Goal: Task Accomplishment & Management: Use online tool/utility

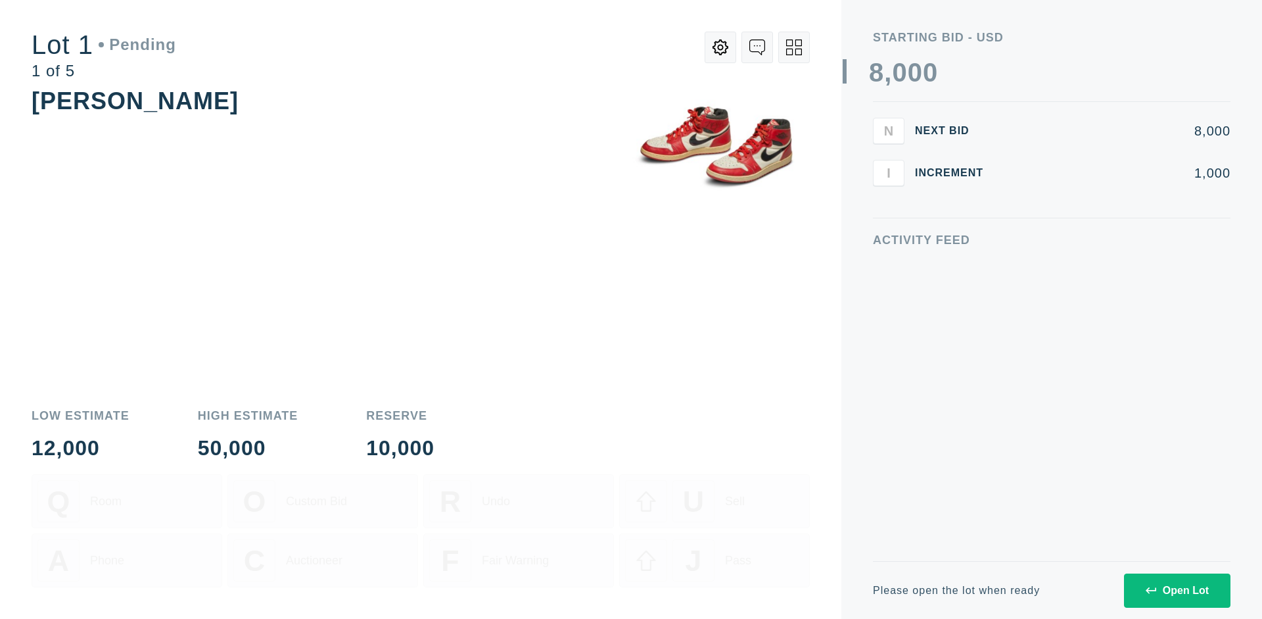
click at [1177, 590] on div "Open Lot" at bounding box center [1177, 590] width 63 height 12
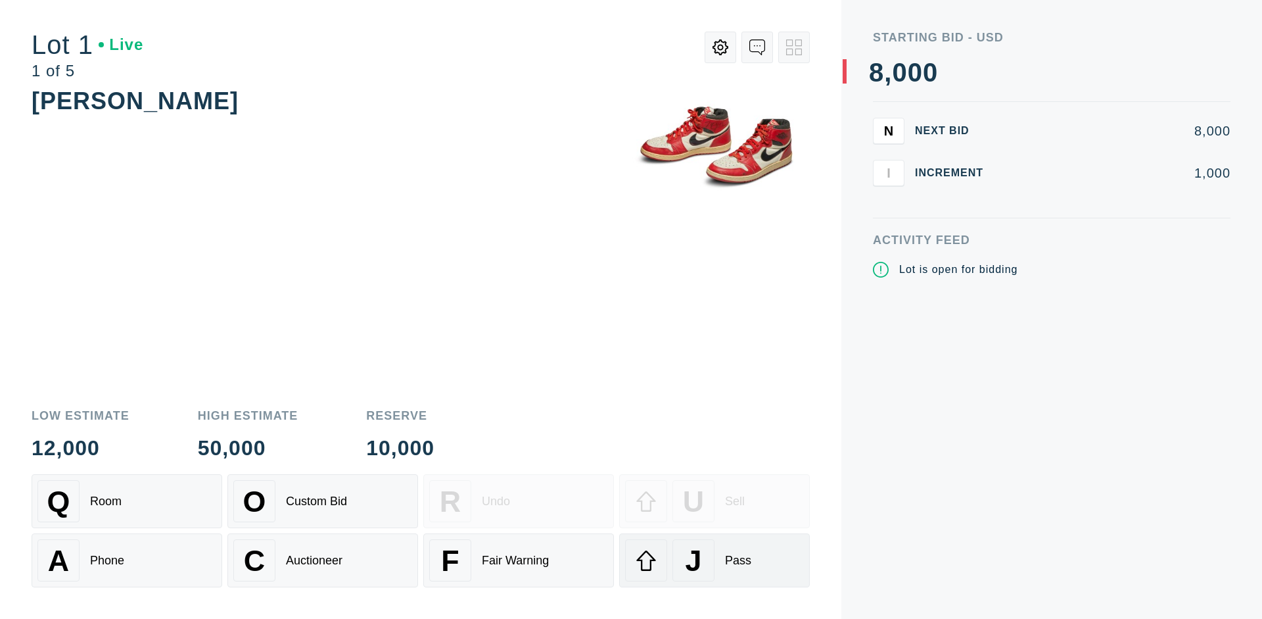
click at [714, 560] on div "J Pass" at bounding box center [714, 560] width 179 height 42
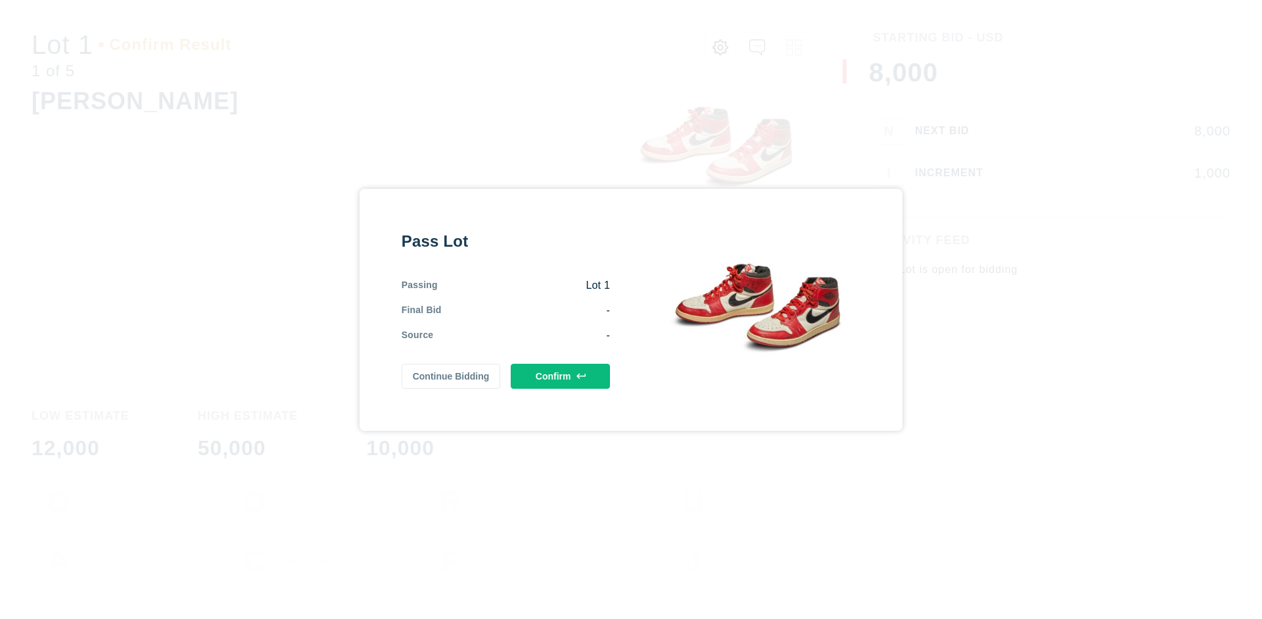
click at [561, 375] on button "Confirm" at bounding box center [560, 375] width 99 height 25
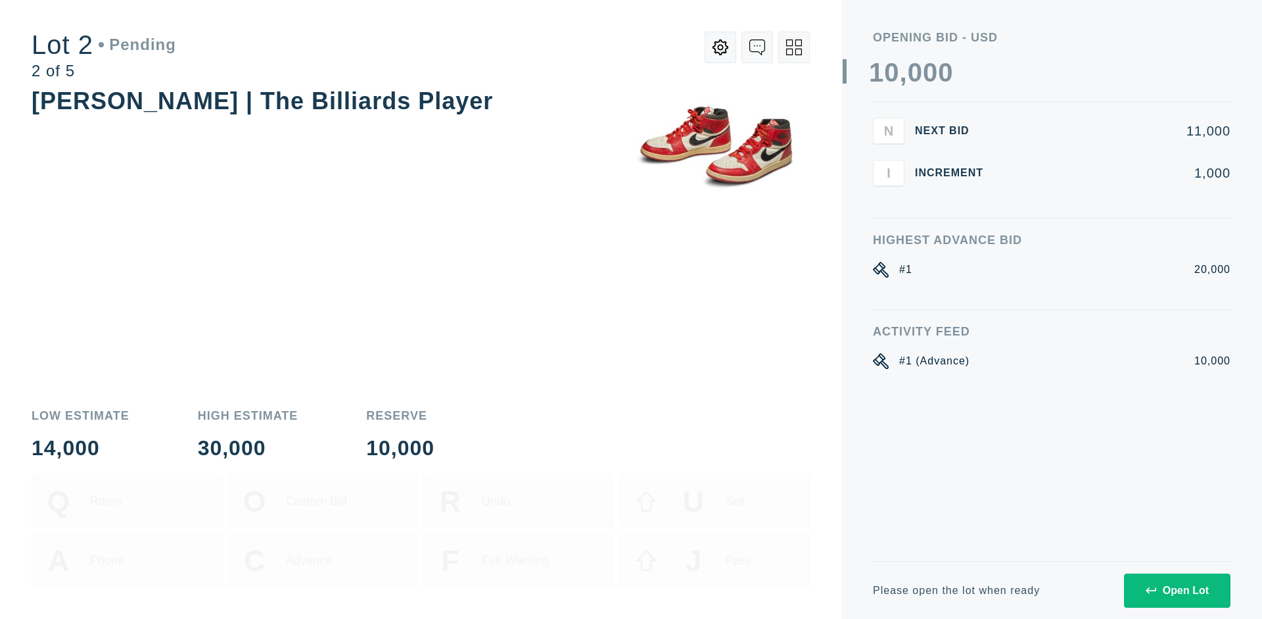
click at [1177, 590] on div "Open Lot" at bounding box center [1177, 590] width 63 height 12
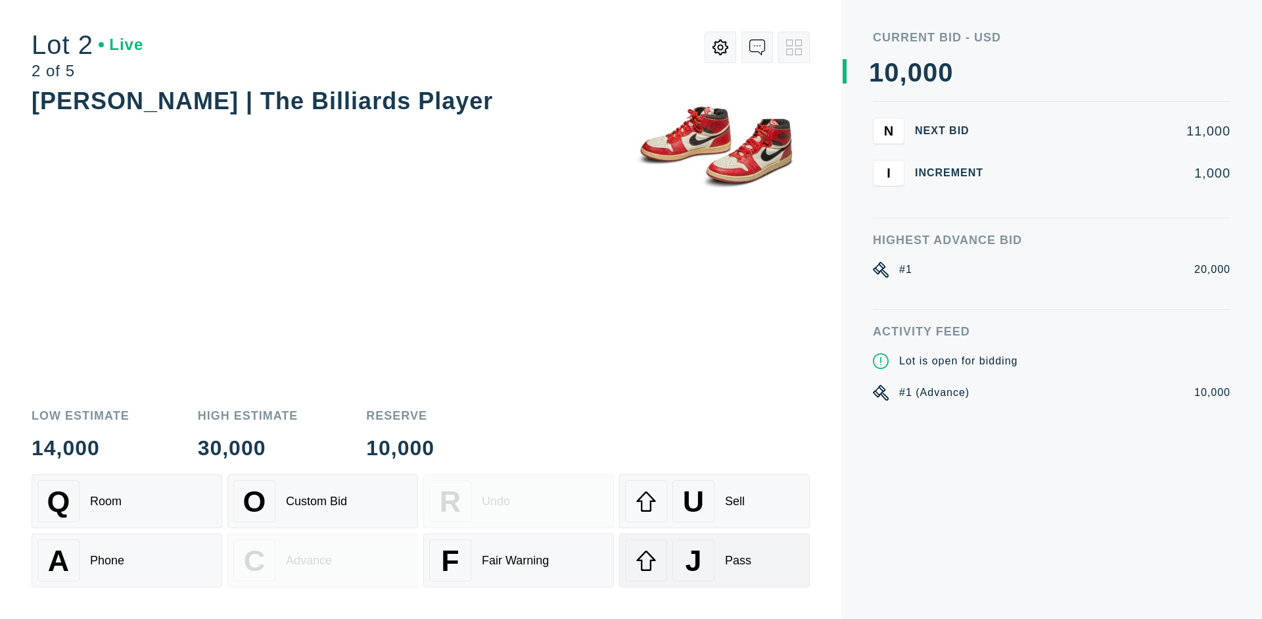
click at [714, 560] on div "J Pass" at bounding box center [714, 560] width 179 height 42
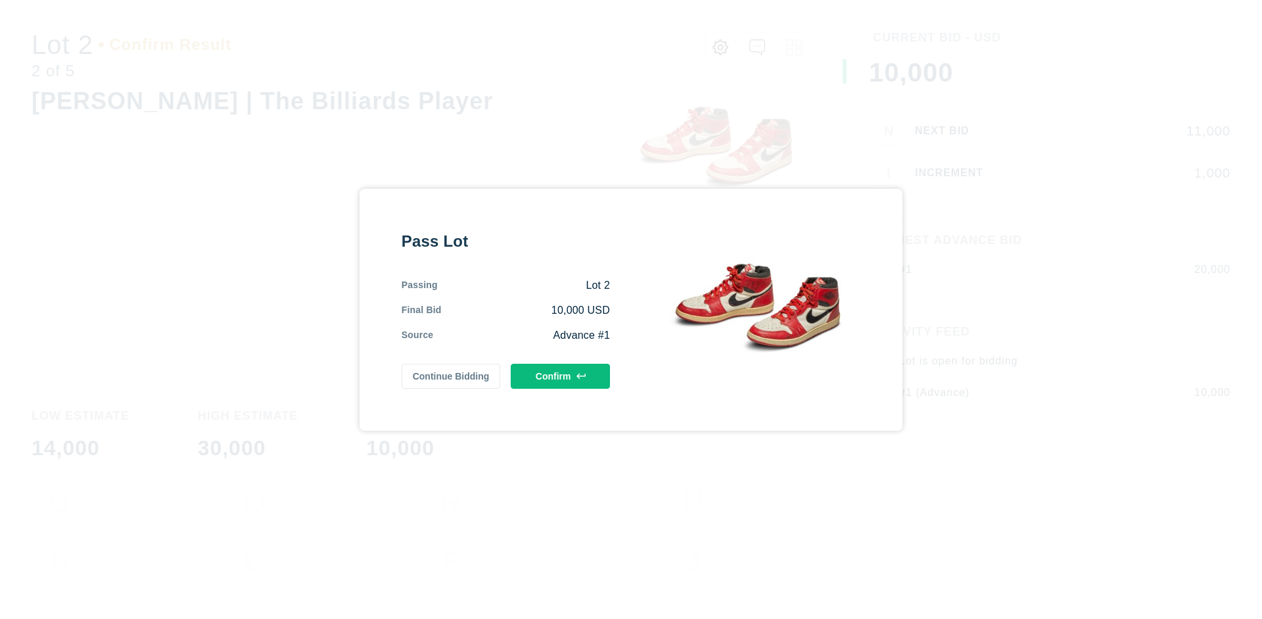
click at [561, 375] on button "Confirm" at bounding box center [560, 375] width 99 height 25
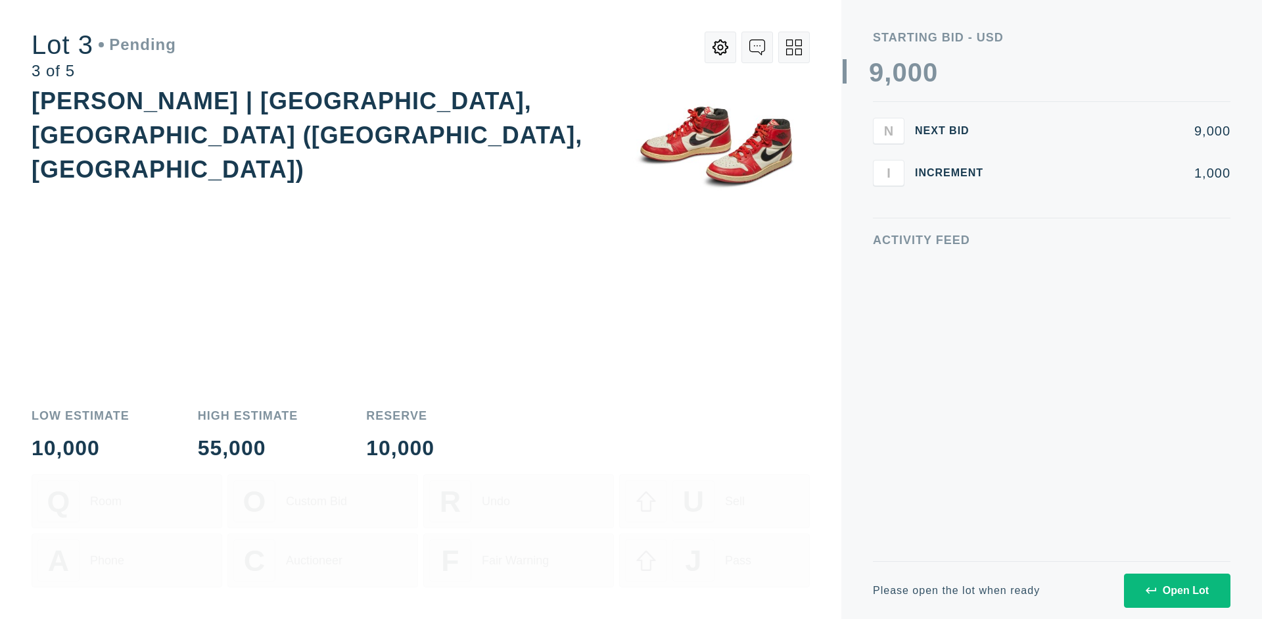
click at [1177, 590] on div "Open Lot" at bounding box center [1177, 590] width 63 height 12
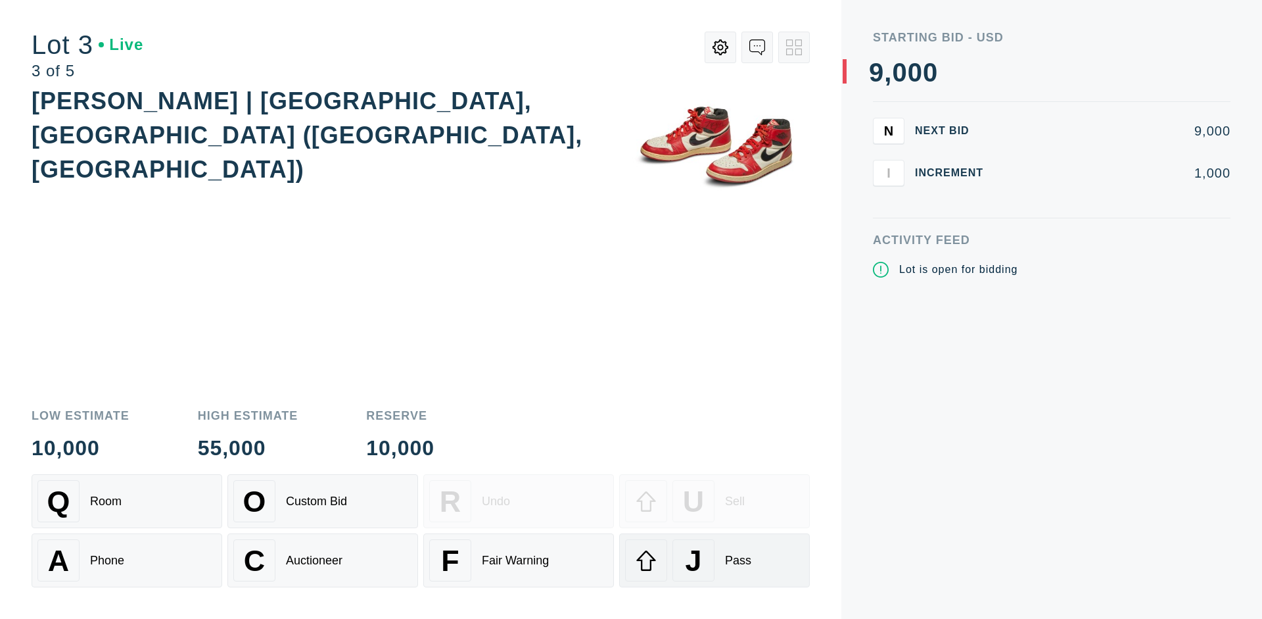
click at [714, 560] on div "J Pass" at bounding box center [714, 560] width 179 height 42
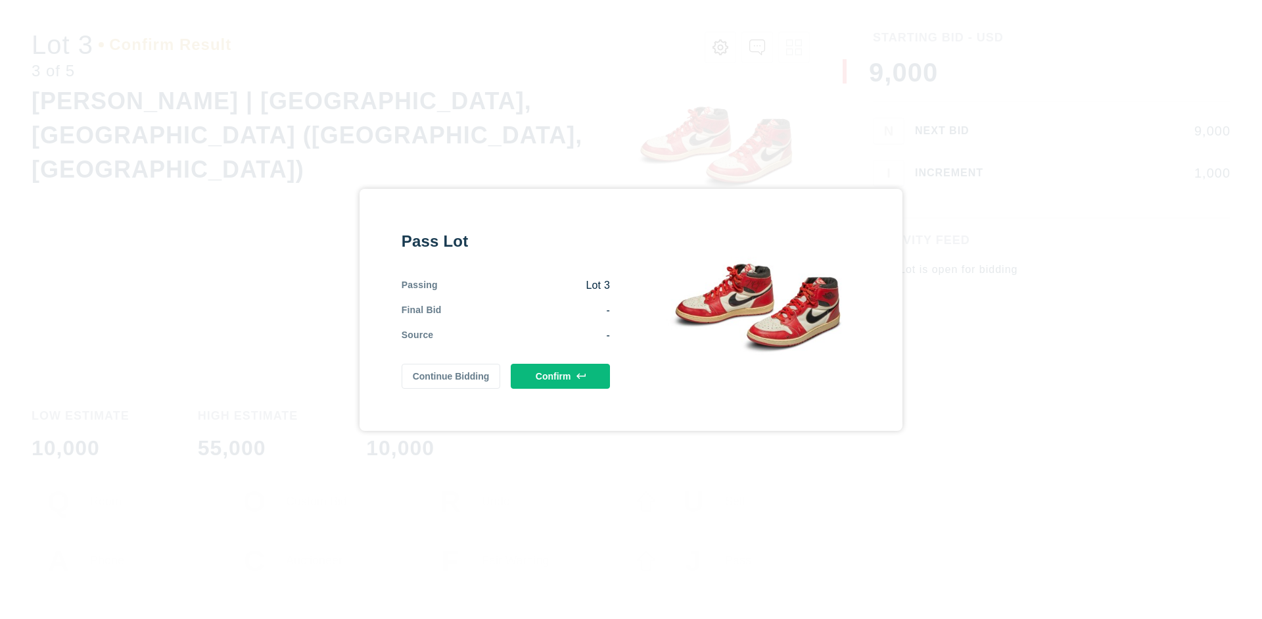
click at [561, 375] on button "Confirm" at bounding box center [560, 375] width 99 height 25
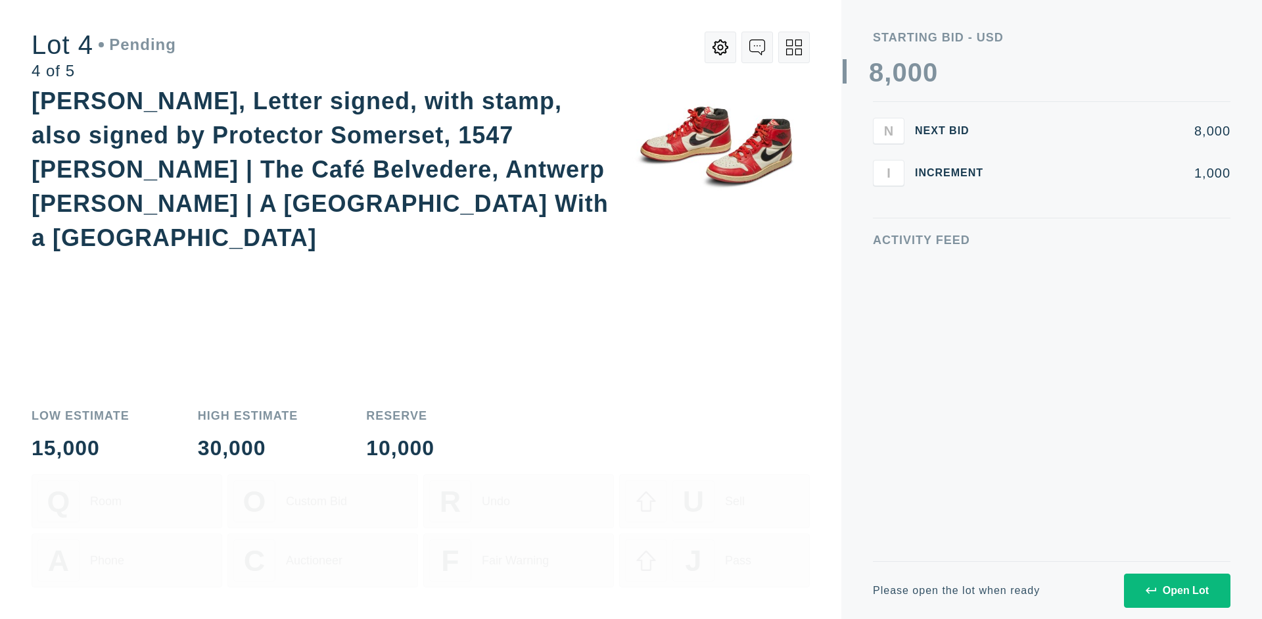
click at [794, 47] on icon at bounding box center [794, 47] width 16 height 16
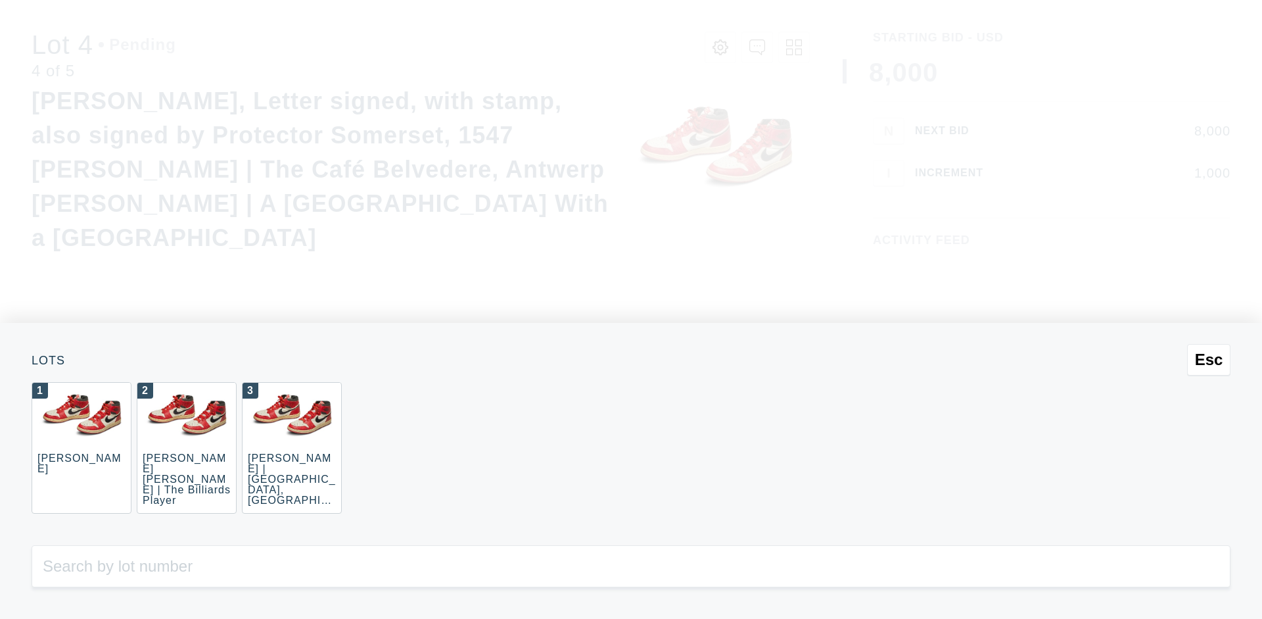
click at [292, 448] on div "3 JOAQUÍN SOROLLA | La Caleta, Málaga (La Caleta Beach, Málaga)" at bounding box center [292, 447] width 100 height 131
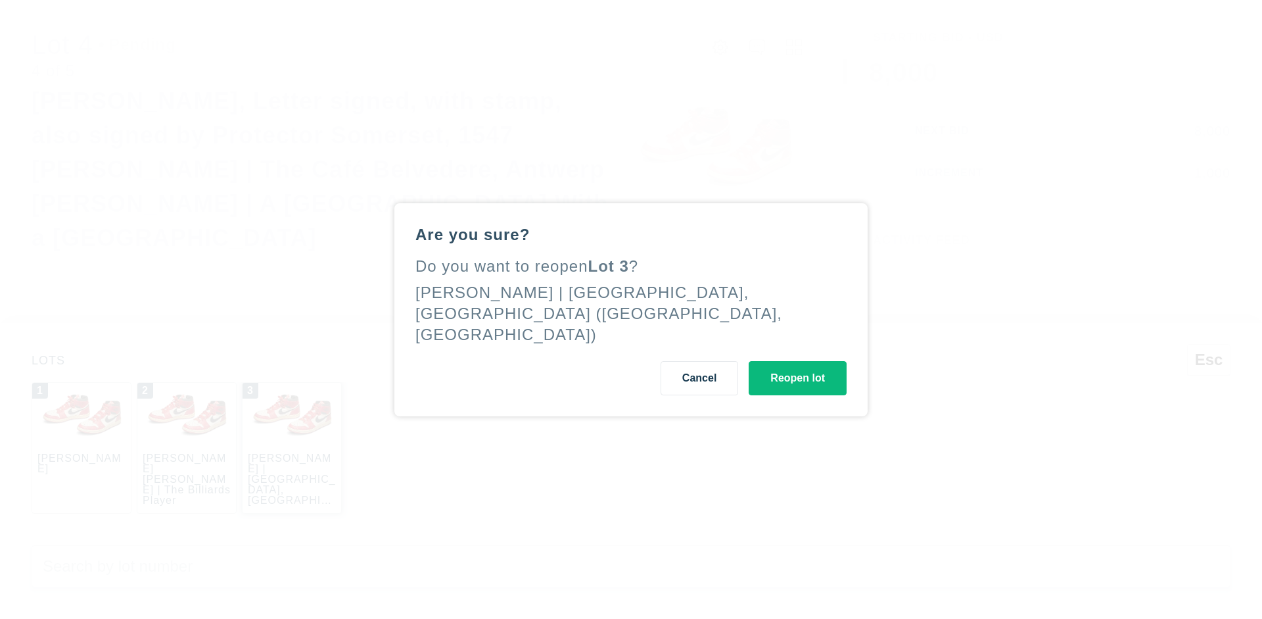
click at [797, 367] on button "Reopen lot" at bounding box center [798, 378] width 98 height 34
